Goal: Information Seeking & Learning: Learn about a topic

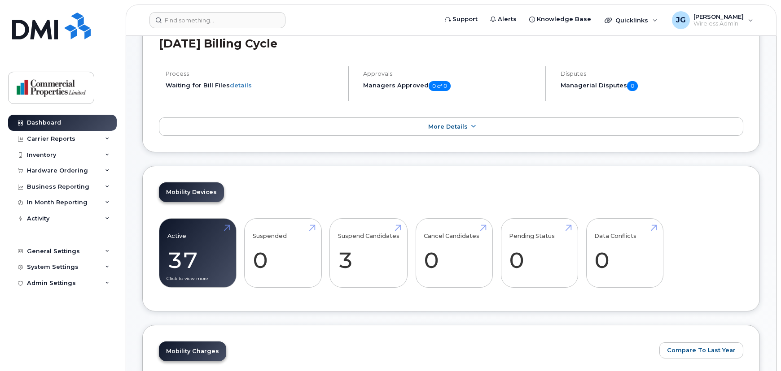
scroll to position [147, 0]
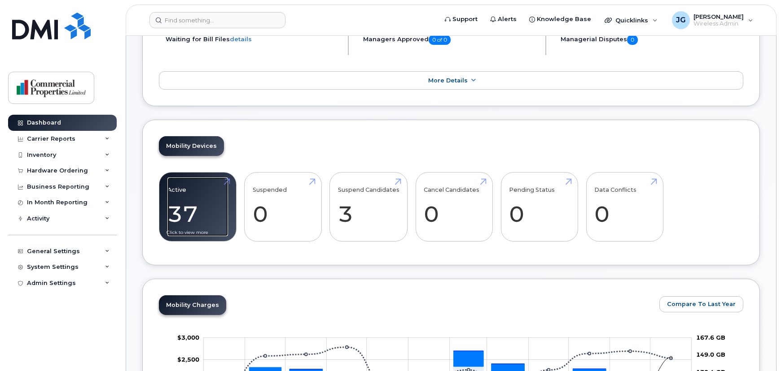
click at [212, 208] on link "Active 37 12%" at bounding box center [197, 207] width 61 height 59
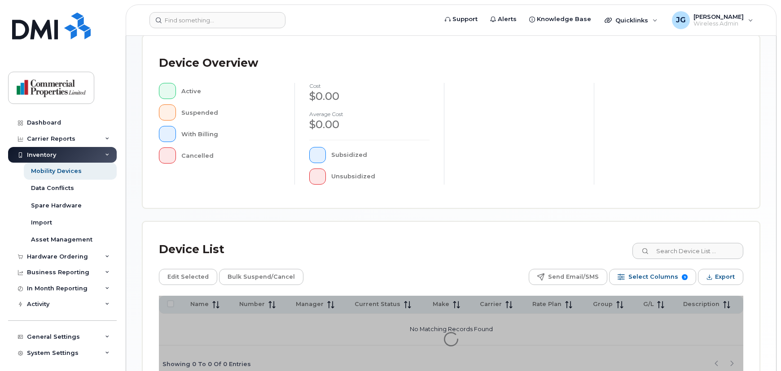
scroll to position [245, 0]
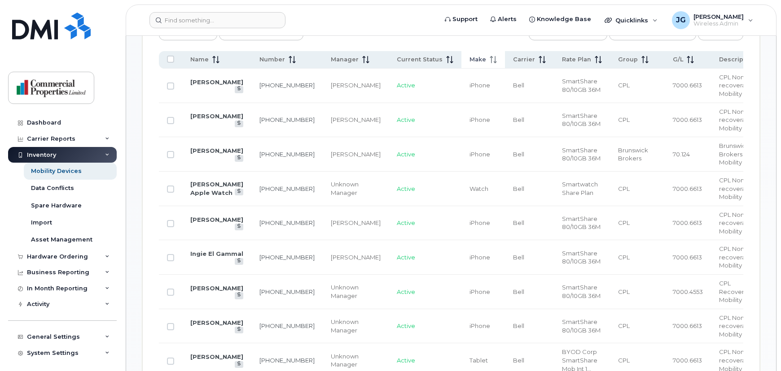
scroll to position [450, 0]
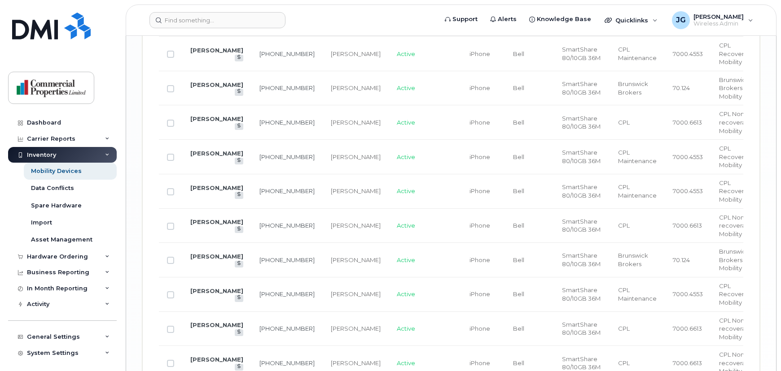
click at [73, 156] on div "Inventory" at bounding box center [62, 155] width 109 height 16
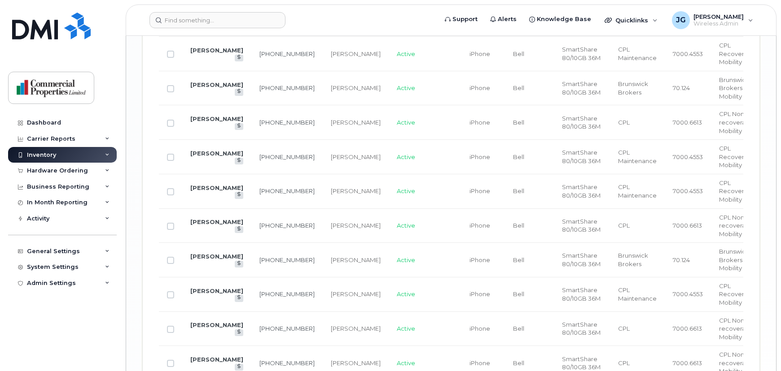
click at [73, 156] on div "Inventory" at bounding box center [62, 155] width 109 height 16
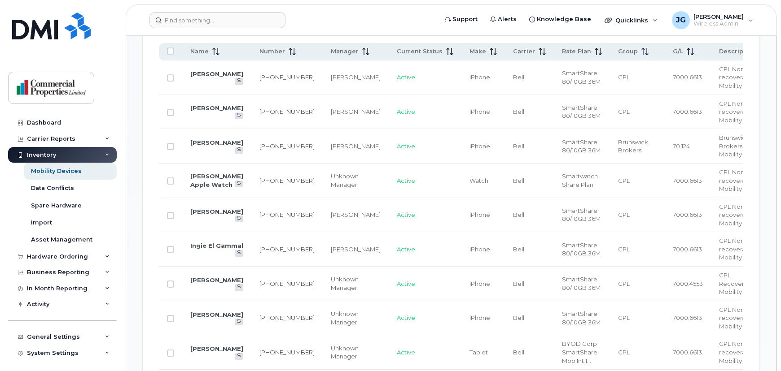
scroll to position [458, 0]
click at [77, 240] on div "Asset Management" at bounding box center [61, 240] width 61 height 8
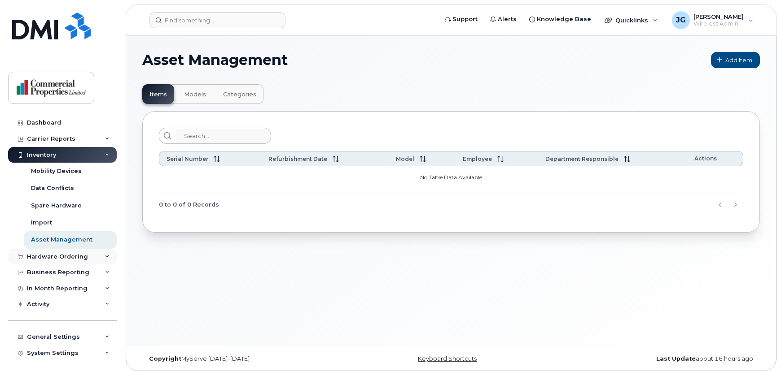
click at [77, 259] on div "Hardware Ordering" at bounding box center [57, 256] width 61 height 7
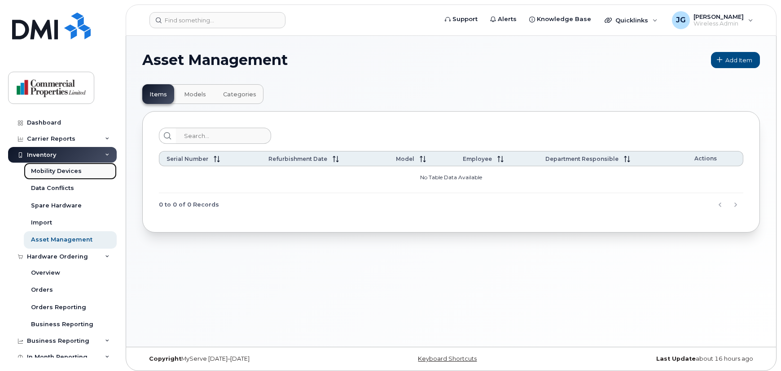
click at [67, 169] on div "Mobility Devices" at bounding box center [56, 171] width 51 height 8
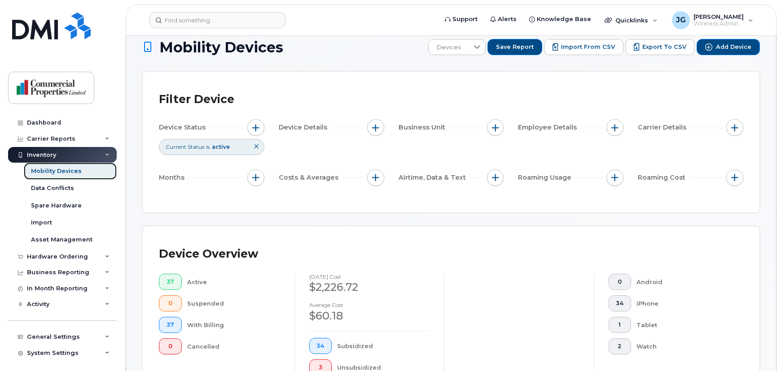
scroll to position [18, 0]
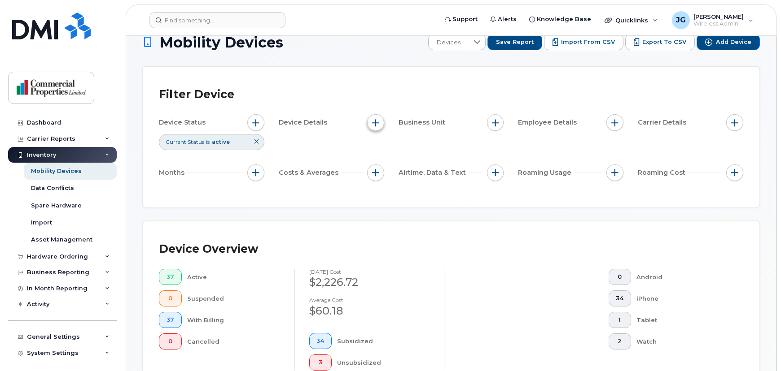
click at [380, 121] on button "button" at bounding box center [375, 122] width 17 height 17
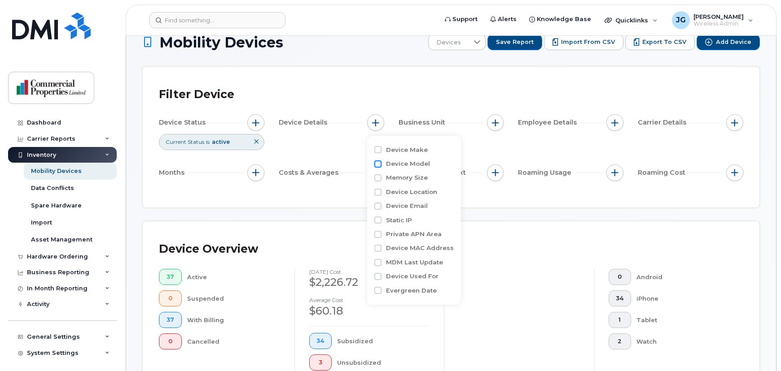
click at [376, 162] on input "Device Model" at bounding box center [377, 164] width 7 height 7
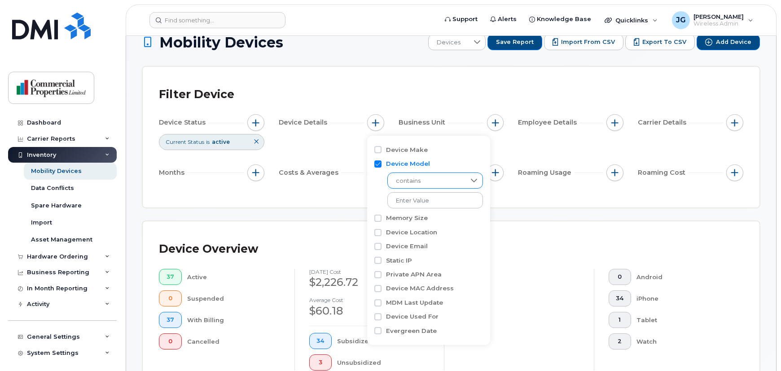
click at [419, 180] on span "contains" at bounding box center [427, 181] width 78 height 16
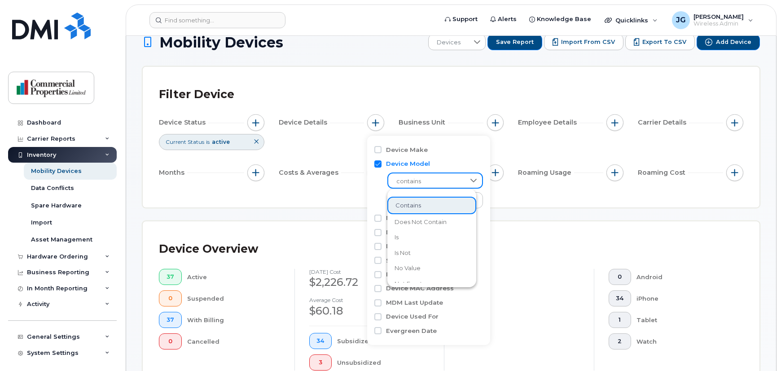
click at [419, 179] on span "contains" at bounding box center [426, 182] width 77 height 16
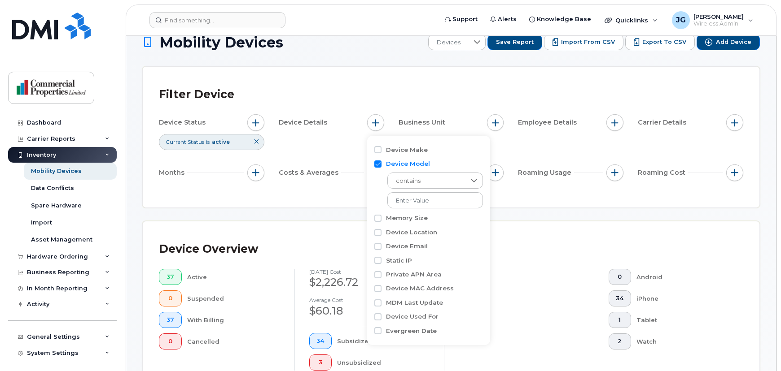
click at [377, 163] on input "Device Model" at bounding box center [377, 164] width 7 height 7
checkbox input "false"
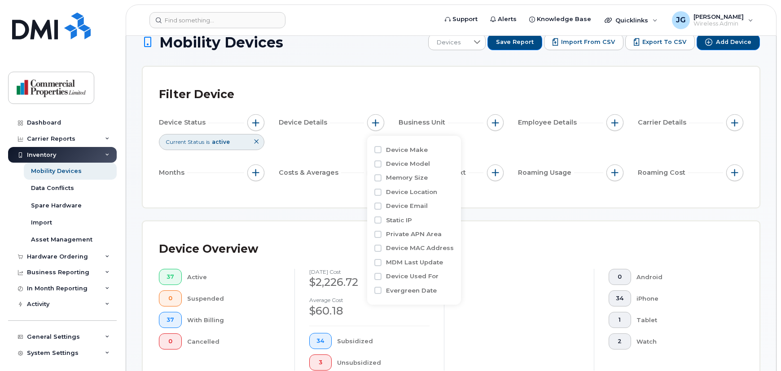
click at [378, 185] on div "Device Make" at bounding box center [413, 192] width 79 height 14
click at [376, 146] on input "Device Make" at bounding box center [377, 149] width 7 height 7
checkbox input "true"
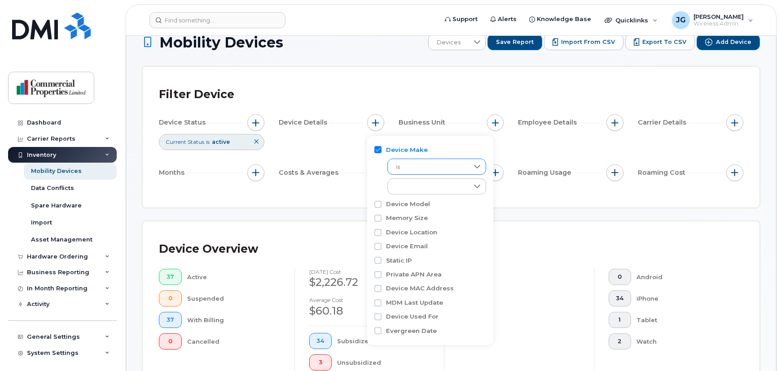
click at [413, 172] on span "is" at bounding box center [428, 167] width 81 height 16
click at [366, 179] on div "Costs & Averages" at bounding box center [331, 173] width 105 height 17
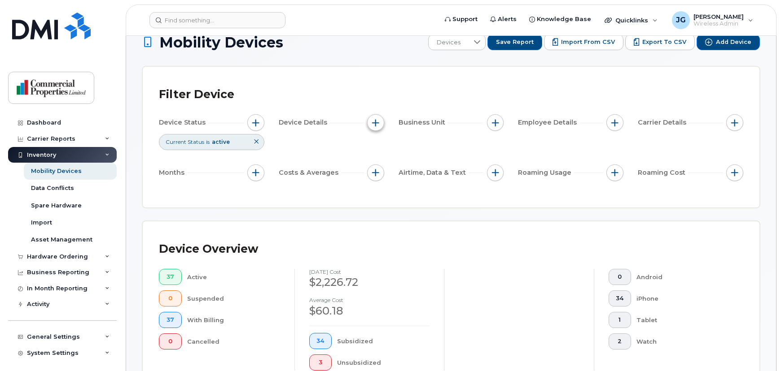
click at [376, 119] on span "button" at bounding box center [375, 122] width 7 height 7
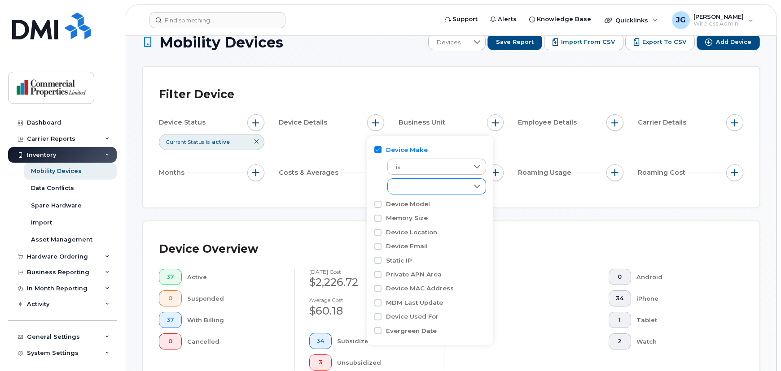
click at [411, 192] on div "empty" at bounding box center [428, 186] width 81 height 15
click at [416, 223] on span "iPhone" at bounding box center [415, 222] width 21 height 9
checkbox input "true"
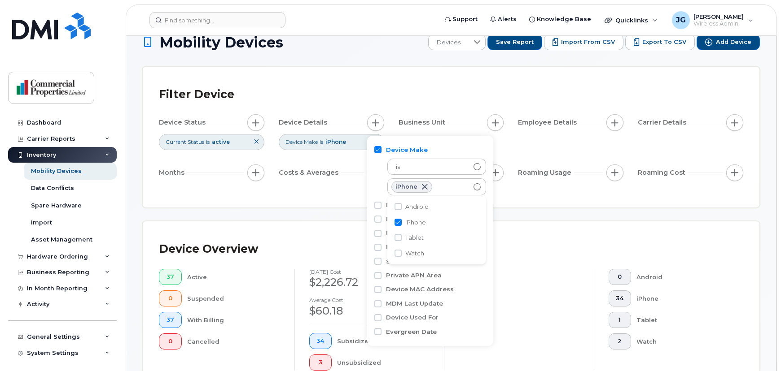
click at [518, 80] on div "Filter Device Device Status Current Status is active Device Details Device Make…" at bounding box center [451, 137] width 616 height 141
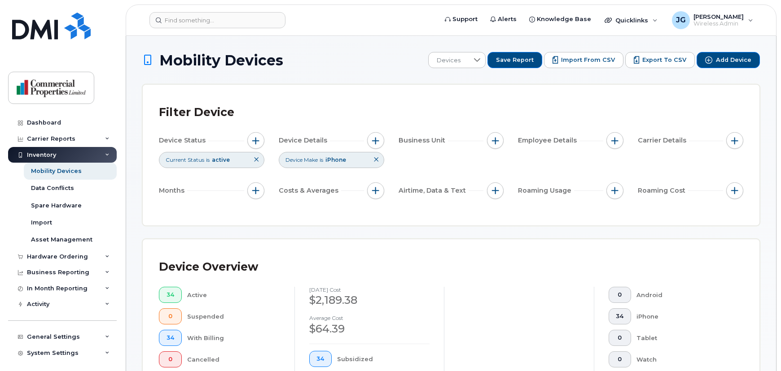
click at [366, 161] on div "Device Make is iPhone" at bounding box center [331, 160] width 105 height 16
click at [337, 160] on span "iPhone" at bounding box center [335, 160] width 21 height 7
click at [370, 140] on button "button" at bounding box center [375, 140] width 17 height 17
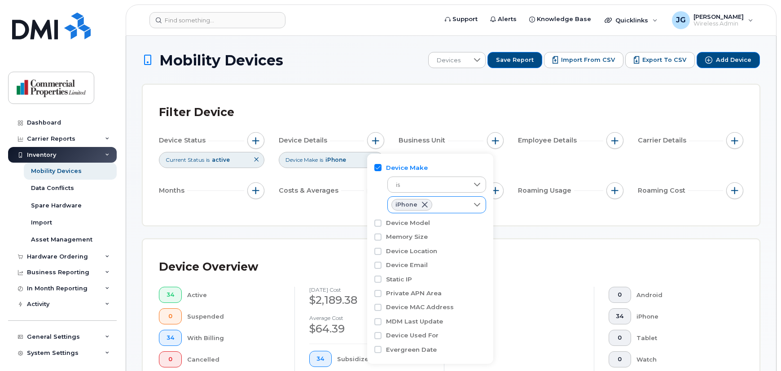
click at [447, 209] on div "iPhone" at bounding box center [428, 205] width 81 height 16
click at [447, 209] on div "iPhone" at bounding box center [428, 205] width 80 height 16
click at [377, 165] on input "Device Make" at bounding box center [377, 167] width 7 height 7
checkbox input "false"
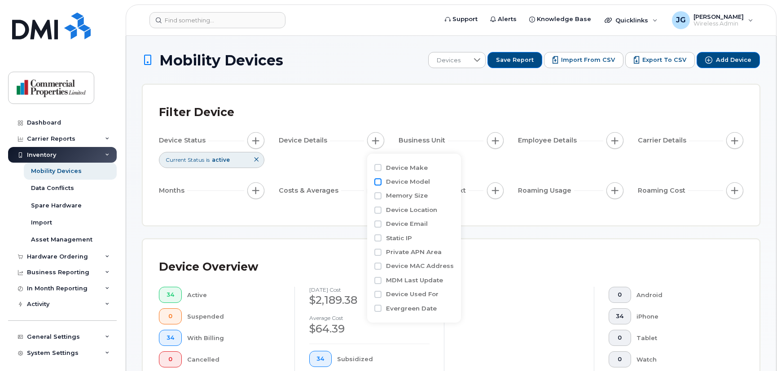
click at [376, 182] on input "Device Model" at bounding box center [377, 182] width 7 height 7
checkbox input "true"
click at [379, 169] on input "Device Make" at bounding box center [377, 167] width 7 height 7
checkbox input "true"
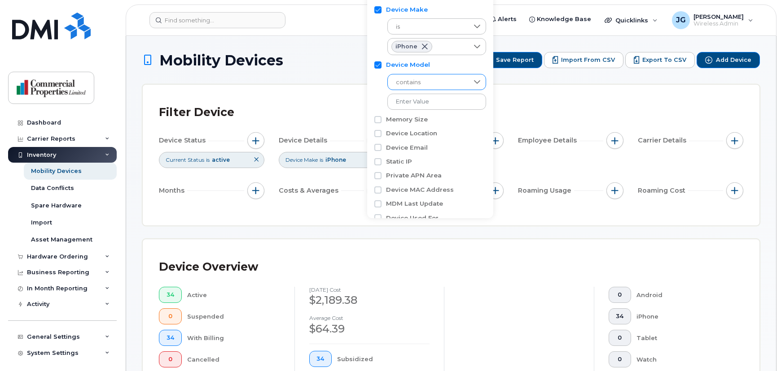
click at [421, 80] on span "contains" at bounding box center [428, 82] width 81 height 16
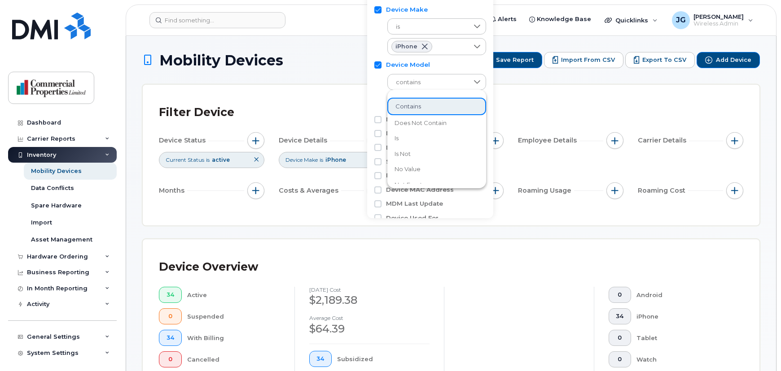
click at [411, 140] on li "is" at bounding box center [436, 139] width 99 height 16
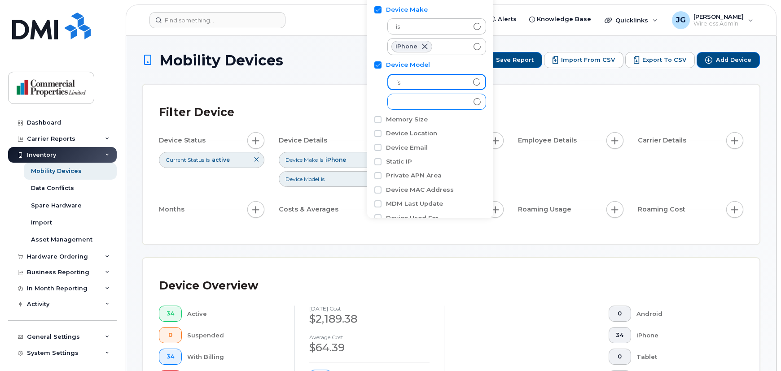
click at [424, 102] on div "empty" at bounding box center [428, 101] width 81 height 15
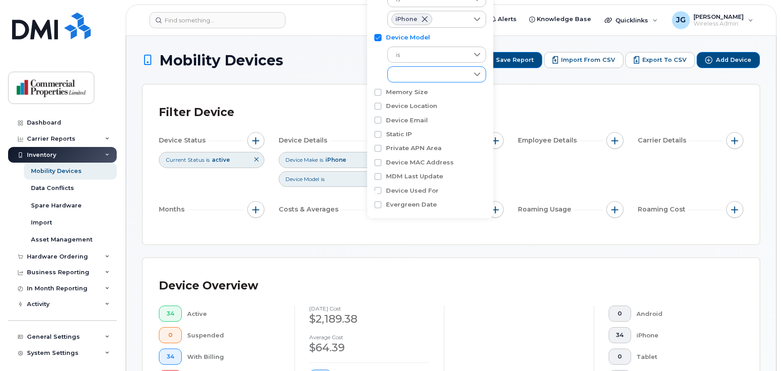
click at [465, 76] on div "empty" at bounding box center [428, 74] width 81 height 15
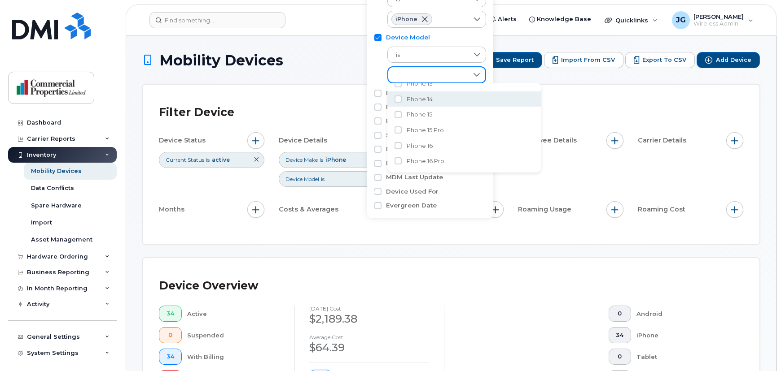
scroll to position [57, 0]
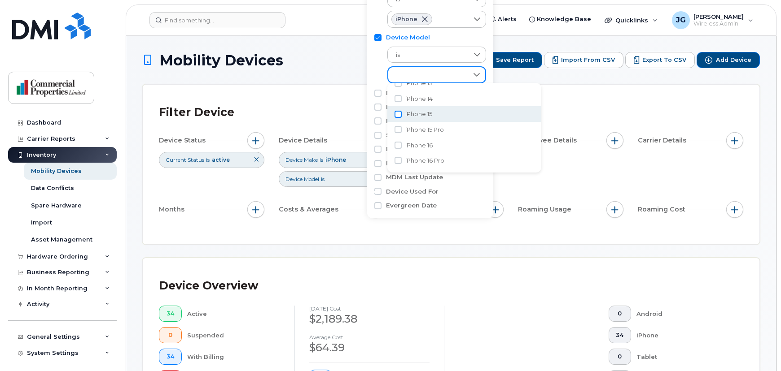
click at [397, 113] on input "iPhone 15" at bounding box center [397, 114] width 7 height 7
checkbox input "true"
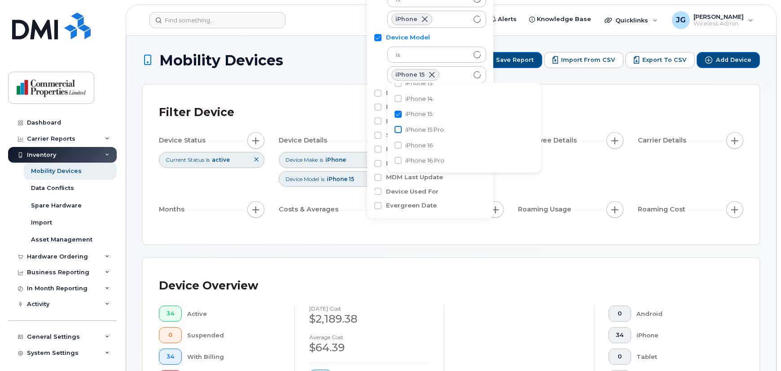
click at [397, 129] on input "iPhone 15 Pro" at bounding box center [397, 129] width 7 height 7
checkbox input "true"
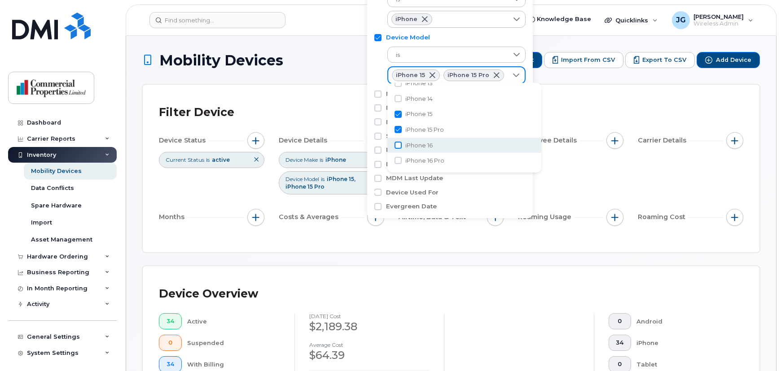
click at [394, 143] on input "iPhone 16" at bounding box center [397, 145] width 7 height 7
checkbox input "true"
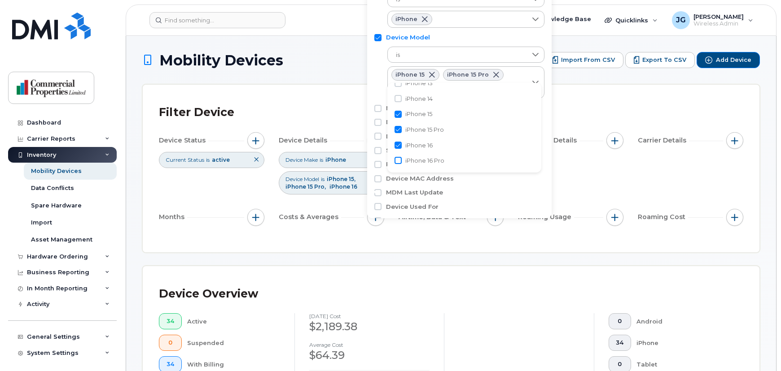
click at [396, 158] on input "iPhone 16 Pro" at bounding box center [397, 160] width 7 height 7
checkbox input "true"
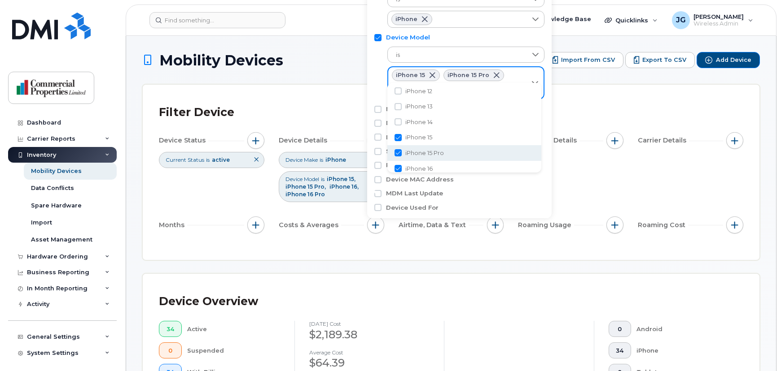
scroll to position [17, 0]
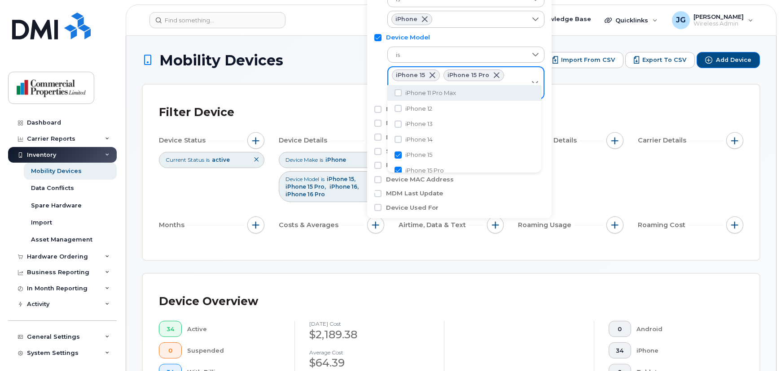
click at [536, 70] on div at bounding box center [534, 82] width 17 height 31
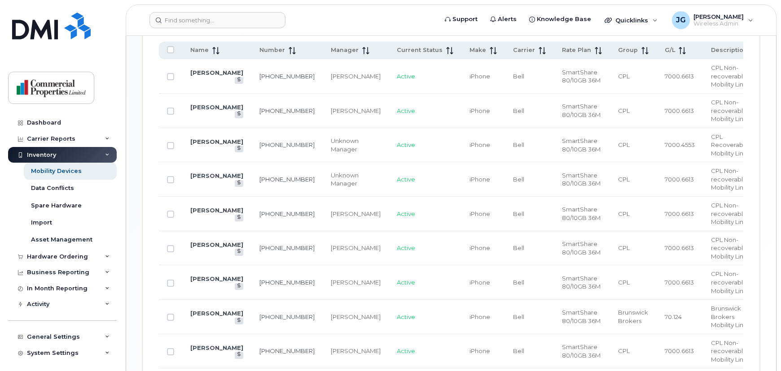
scroll to position [494, 0]
click at [201, 141] on link "[PERSON_NAME]" at bounding box center [216, 141] width 53 height 7
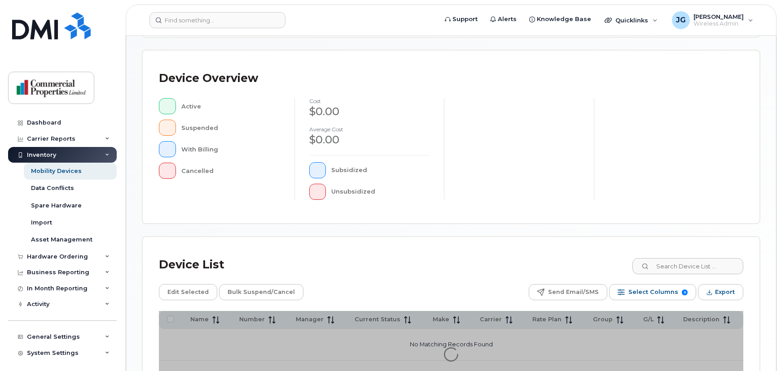
scroll to position [245, 0]
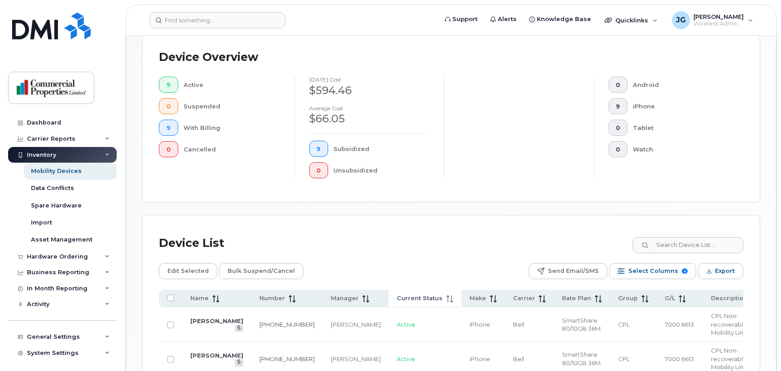
scroll to position [294, 0]
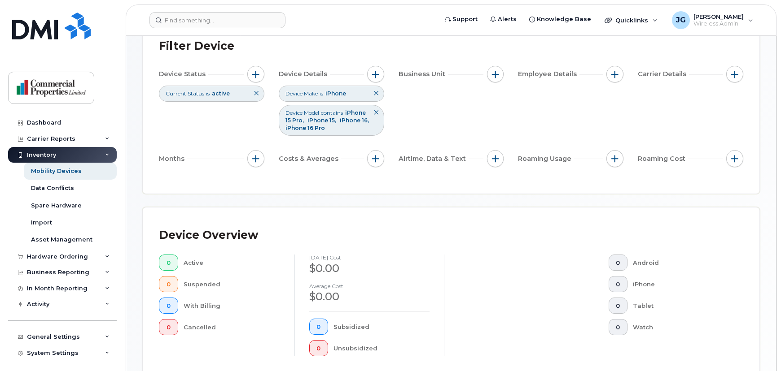
scroll to position [67, 0]
click at [329, 126] on div "Device Model contains iPhone 15 Pro iPhone 15 iPhone 16 iPhone 16 Pro" at bounding box center [331, 120] width 105 height 31
click at [376, 112] on icon at bounding box center [375, 111] width 5 height 5
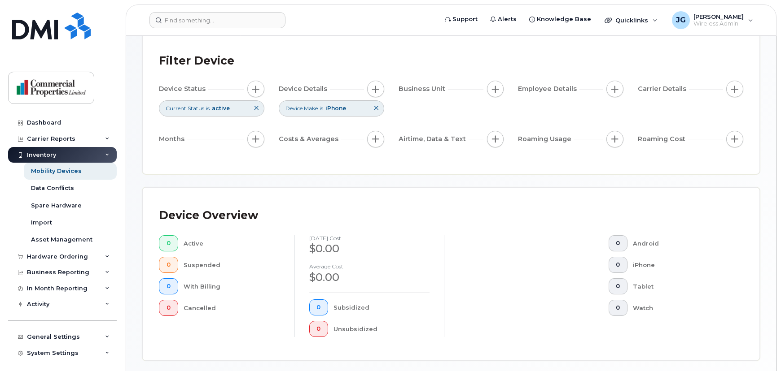
scroll to position [47, 0]
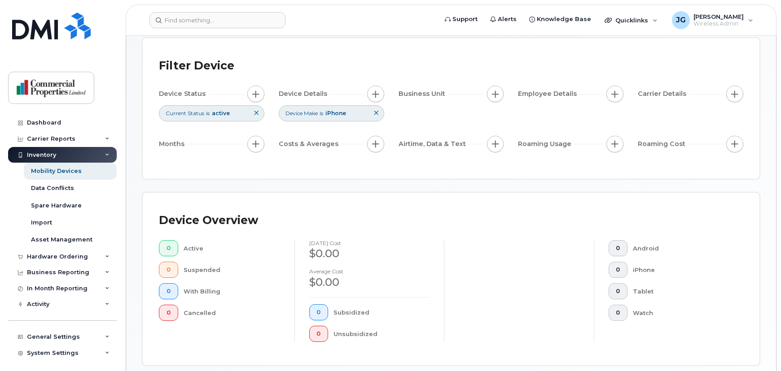
click at [374, 92] on span "button" at bounding box center [375, 94] width 7 height 7
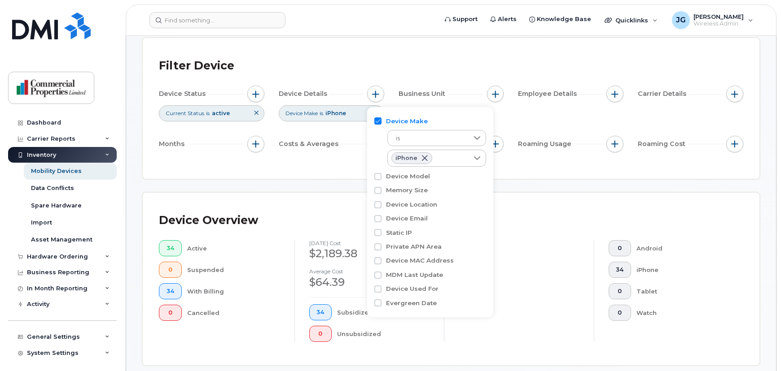
click at [381, 175] on div "Device Model" at bounding box center [430, 176] width 112 height 9
click at [375, 176] on input "Device Model" at bounding box center [377, 176] width 7 height 7
checkbox input "true"
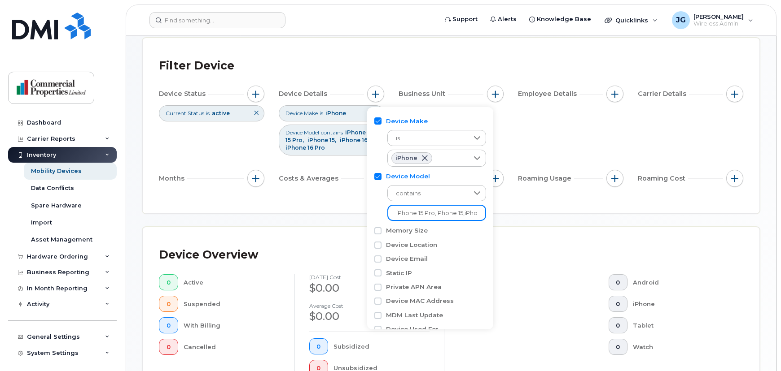
click at [429, 216] on input "iPhone 15 Pro,iPhone 15,iPhone 16,iPhone 16 Pro" at bounding box center [436, 213] width 99 height 16
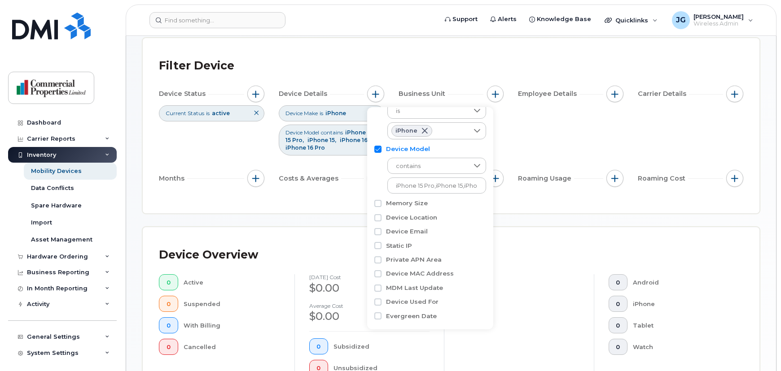
click at [538, 147] on div "Device Status Current Status is active Device Details Device Make is iPhone Dev…" at bounding box center [451, 138] width 584 height 105
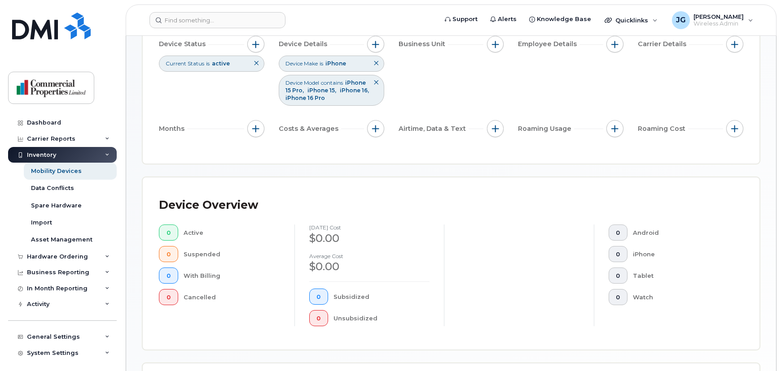
scroll to position [92, 0]
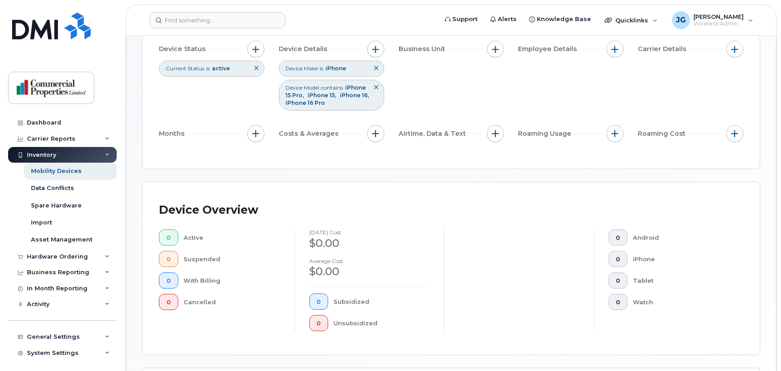
click at [375, 89] on icon at bounding box center [375, 87] width 5 height 5
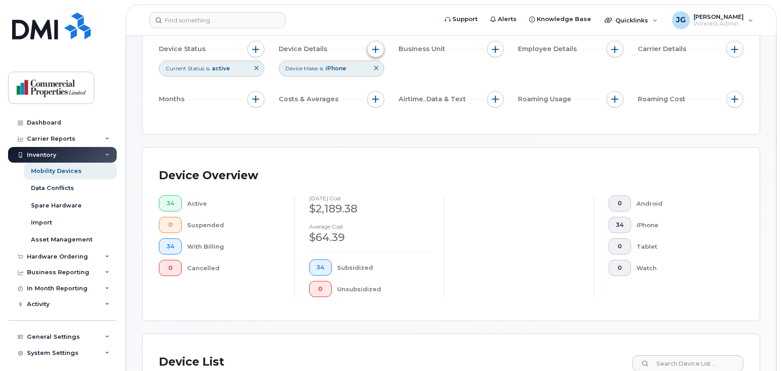
click at [376, 53] on button "button" at bounding box center [375, 49] width 17 height 17
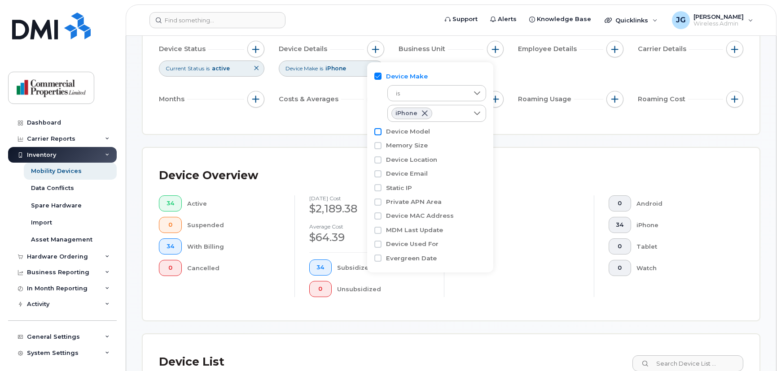
click at [380, 131] on input "Device Model" at bounding box center [377, 131] width 7 height 7
checkbox input "true"
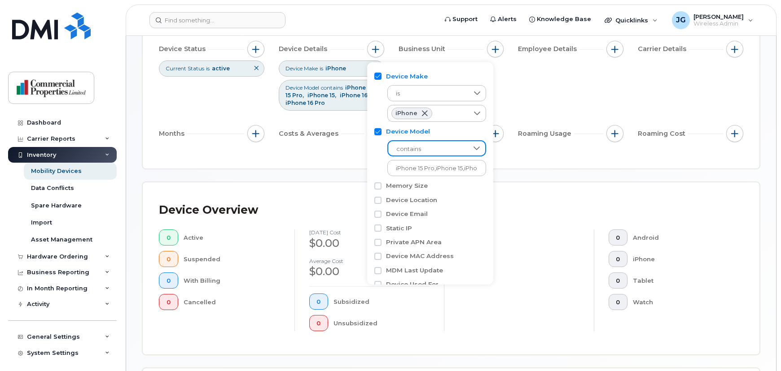
click at [439, 150] on span "contains" at bounding box center [428, 149] width 80 height 16
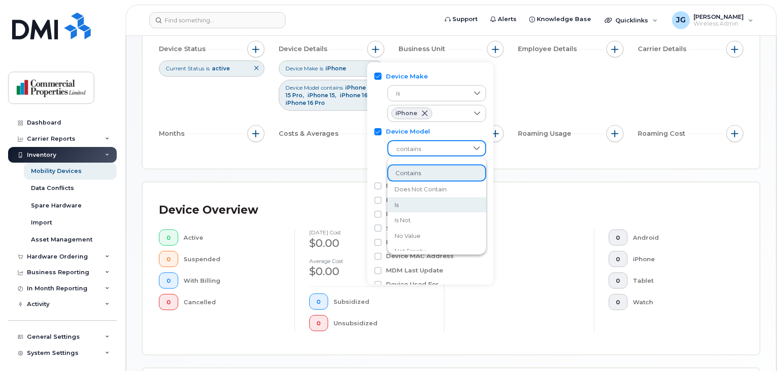
click at [412, 204] on li "is" at bounding box center [436, 205] width 99 height 16
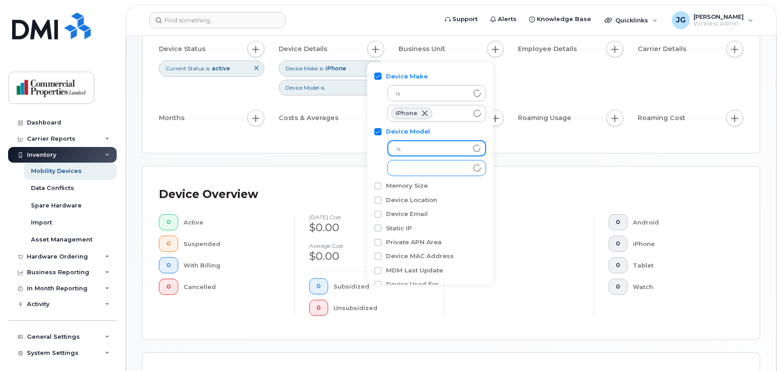
click at [458, 166] on div "empty" at bounding box center [428, 168] width 81 height 15
click at [458, 168] on div "empty" at bounding box center [428, 168] width 81 height 15
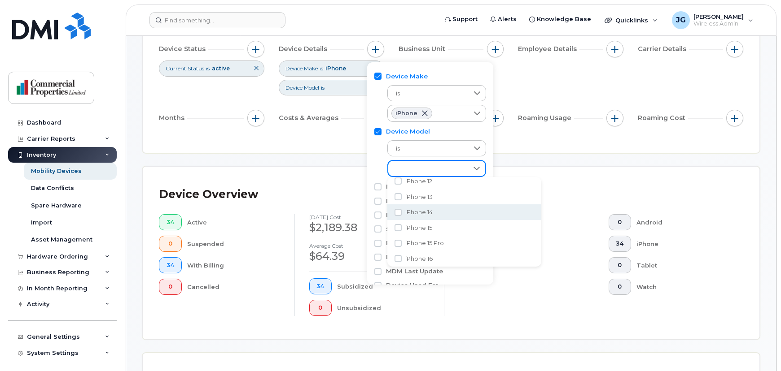
scroll to position [39, 0]
click at [394, 225] on input "iPhone 15" at bounding box center [397, 227] width 7 height 7
checkbox input "true"
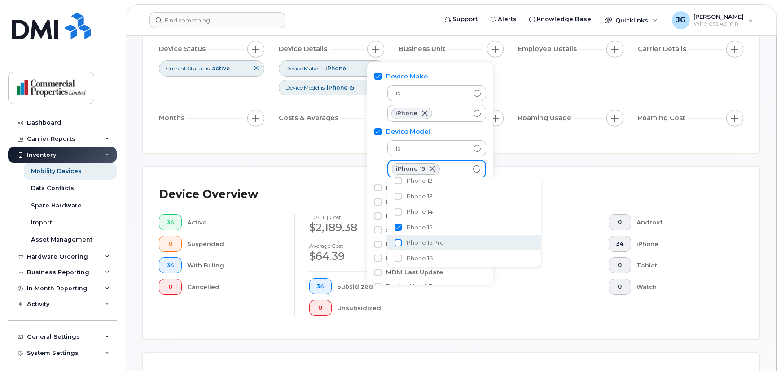
click at [398, 245] on input "iPhone 15 Pro" at bounding box center [397, 243] width 7 height 7
checkbox input "true"
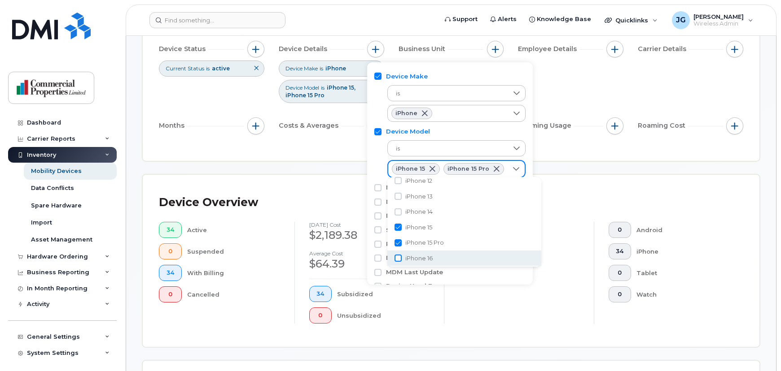
click at [397, 257] on input "iPhone 16" at bounding box center [397, 258] width 7 height 7
checkbox input "true"
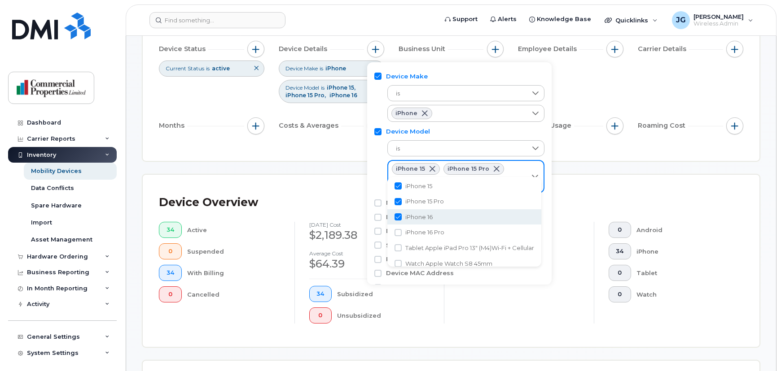
scroll to position [80, 0]
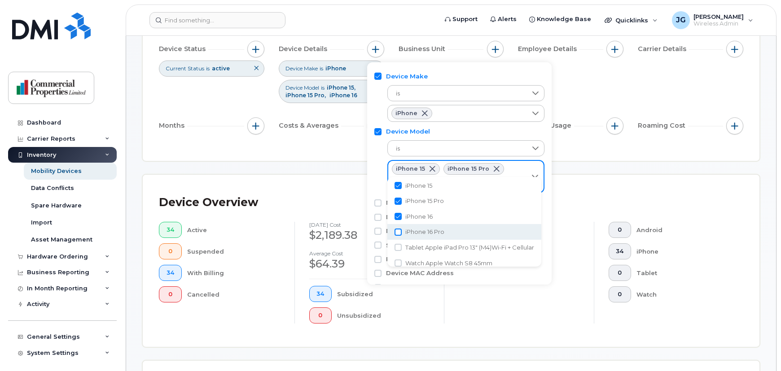
click at [394, 233] on input "iPhone 16 Pro" at bounding box center [397, 232] width 7 height 7
checkbox input "true"
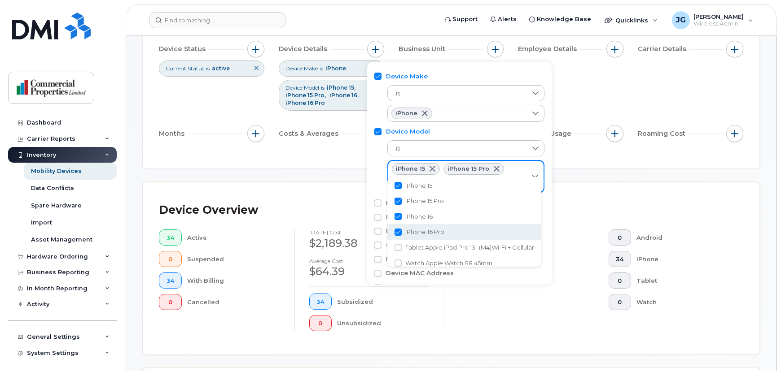
click at [301, 161] on div "Filter Device Device Status Current Status is active Device Details Device Make…" at bounding box center [451, 80] width 616 height 175
